Goal: Check status: Check status

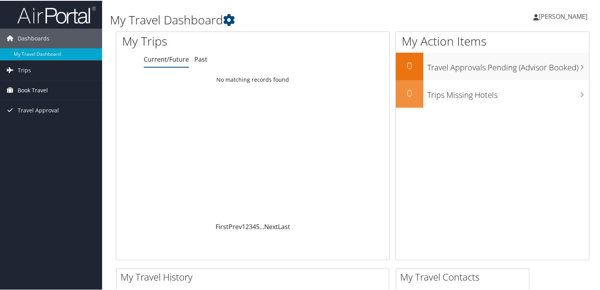
click at [52, 92] on link "Book Travel" at bounding box center [51, 90] width 102 height 20
click at [59, 130] on link "Travel Approval" at bounding box center [51, 133] width 102 height 20
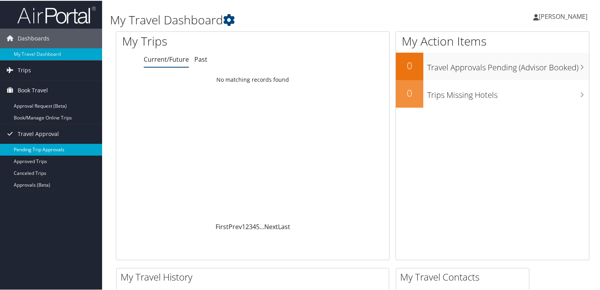
click at [64, 145] on link "Pending Trip Approvals" at bounding box center [51, 149] width 102 height 12
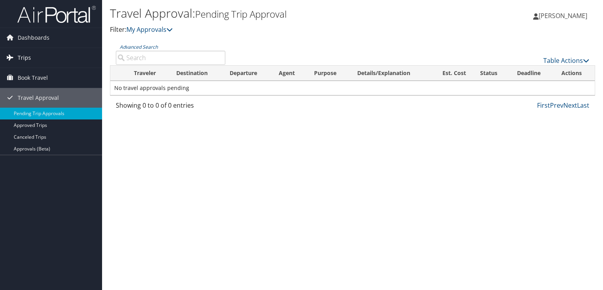
click at [38, 57] on link "Trips" at bounding box center [51, 58] width 102 height 20
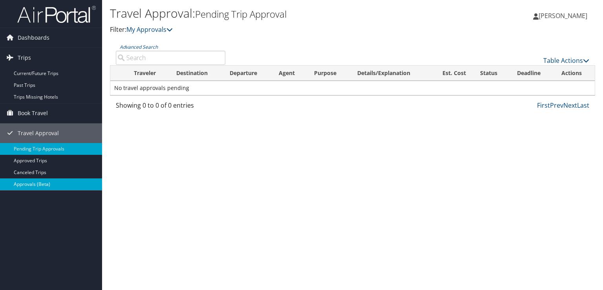
click at [52, 185] on link "Approvals (Beta)" at bounding box center [51, 184] width 102 height 12
